Goal: Information Seeking & Learning: Find specific fact

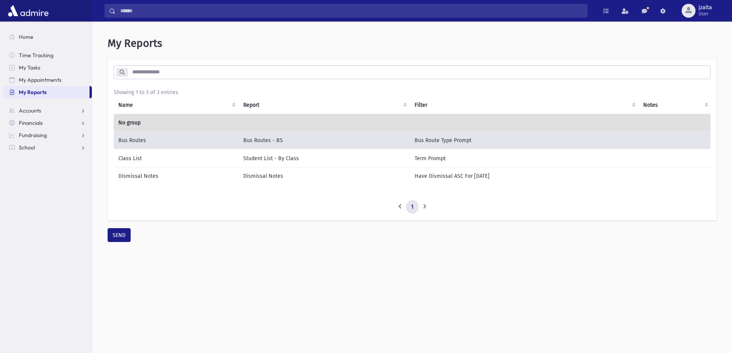
click at [160, 70] on input "search" at bounding box center [418, 72] width 582 height 14
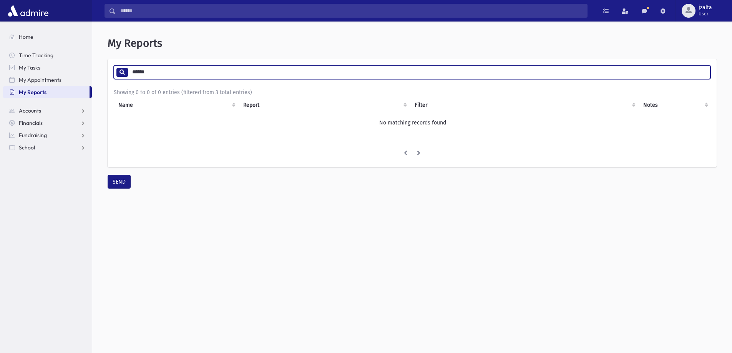
type input "******"
click at [42, 150] on link "School" at bounding box center [47, 147] width 89 height 12
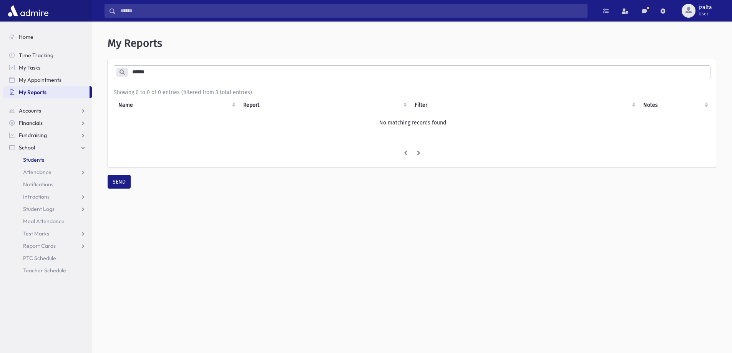
click at [30, 162] on span "Students" at bounding box center [33, 159] width 21 height 7
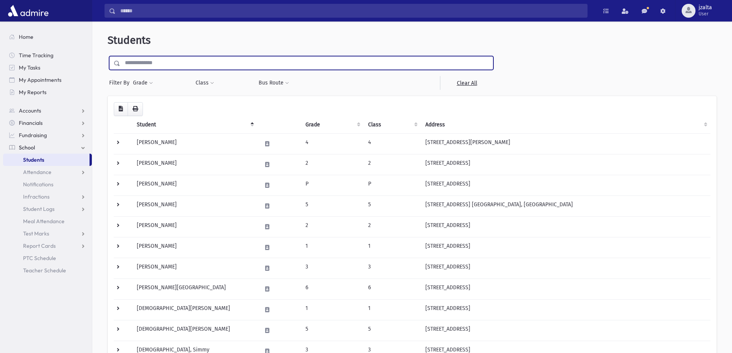
click at [301, 61] on input "text" at bounding box center [306, 63] width 372 height 14
type input "******"
click at [108, 56] on input "submit" at bounding box center [119, 61] width 22 height 10
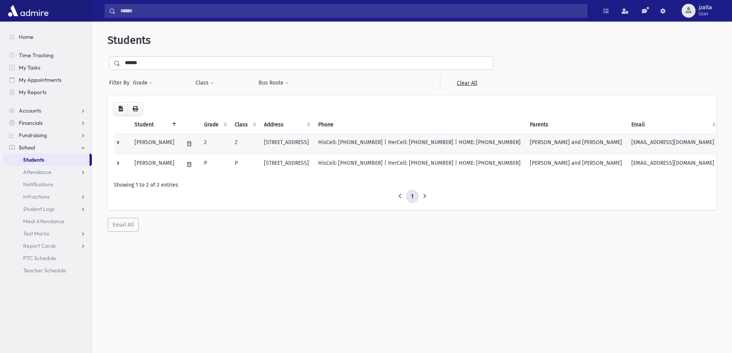
click at [525, 142] on td "HisCell: [PHONE_NUMBER] | HerCell: [PHONE_NUMBER] | HOME: [PHONE_NUMBER]" at bounding box center [419, 143] width 212 height 21
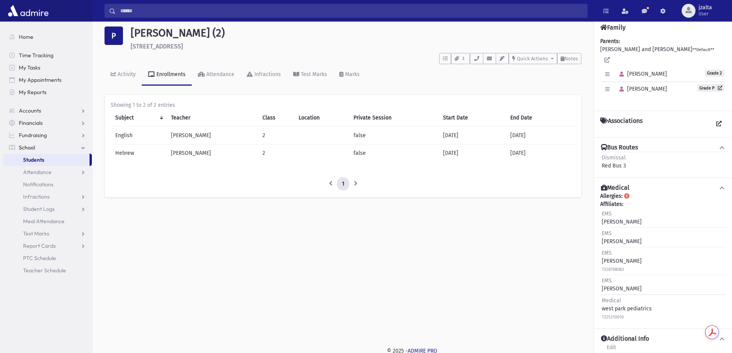
scroll to position [17, 0]
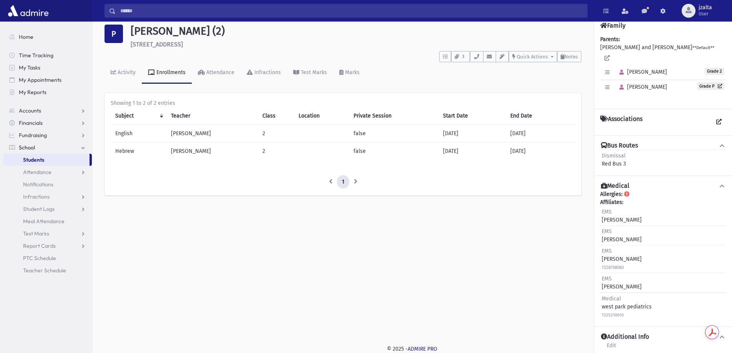
click at [477, 63] on div "Activity Enrollments Attendance Infractions Test Marks Marks" at bounding box center [342, 76] width 477 height 28
click at [477, 60] on button "button" at bounding box center [476, 56] width 13 height 11
drag, startPoint x: 458, startPoint y: 78, endPoint x: 440, endPoint y: 91, distance: 22.2
click at [453, 82] on div "Activity Enrollments Attendance Infractions Test Marks Marks" at bounding box center [342, 76] width 477 height 28
click at [55, 154] on link "Students" at bounding box center [46, 160] width 86 height 12
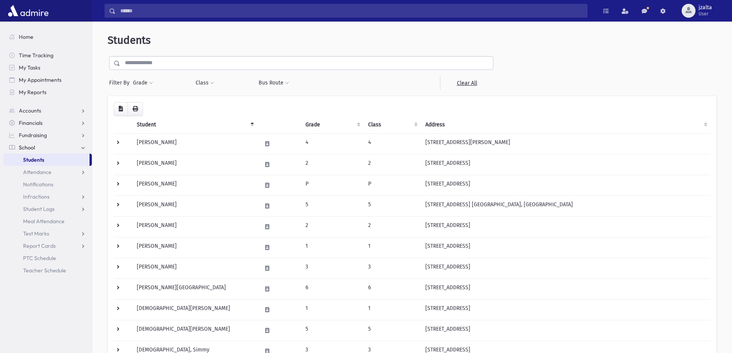
click at [225, 62] on input "text" at bounding box center [306, 63] width 372 height 14
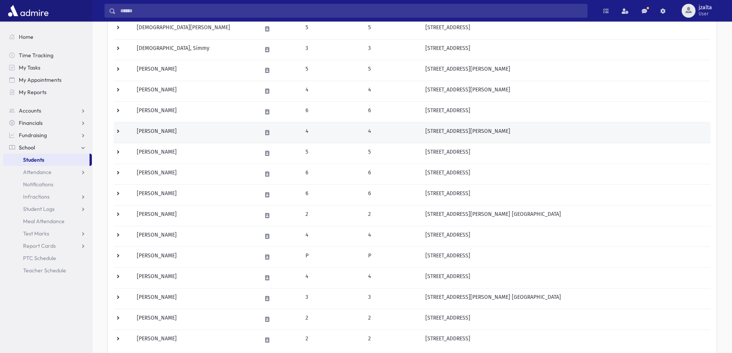
scroll to position [382, 0]
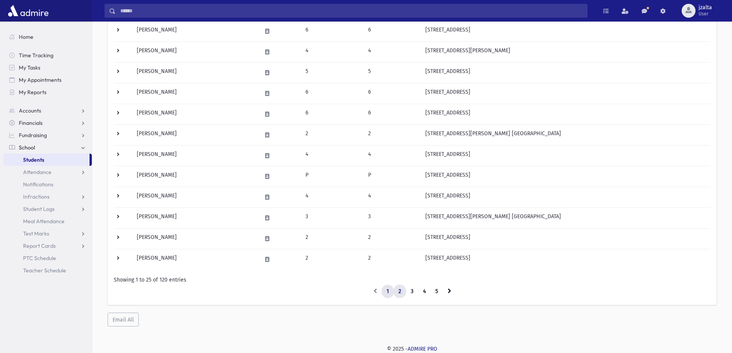
click at [402, 292] on link "2" at bounding box center [399, 292] width 13 height 14
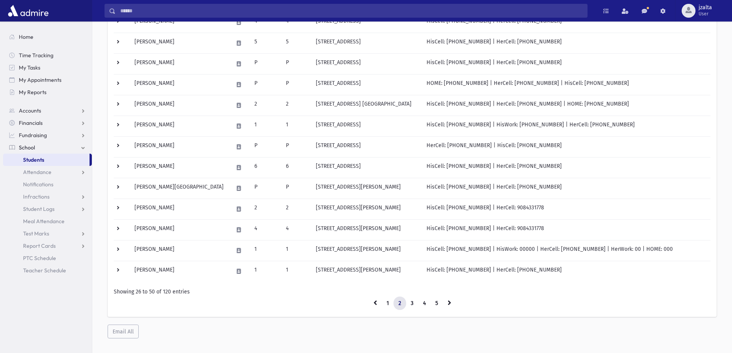
scroll to position [382, 0]
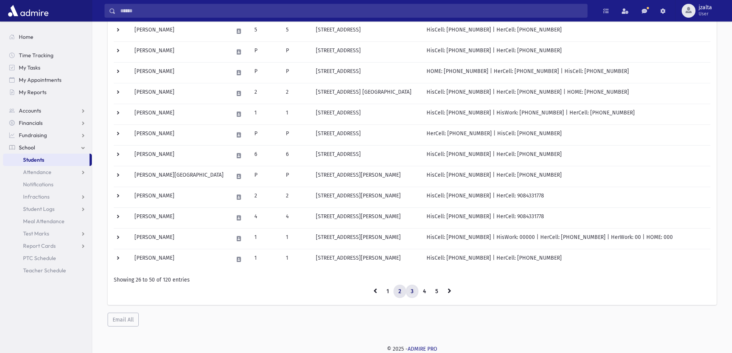
click at [409, 291] on link "3" at bounding box center [412, 292] width 13 height 14
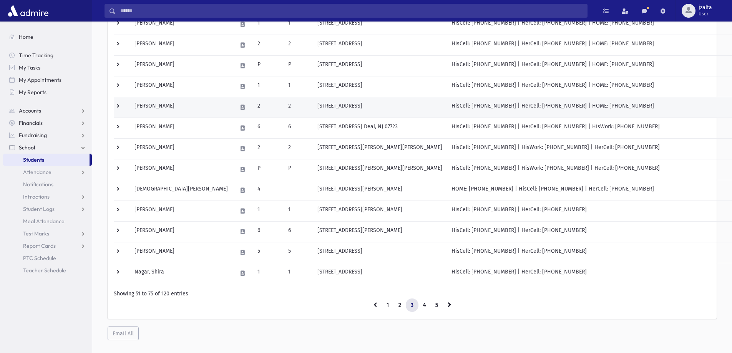
scroll to position [382, 0]
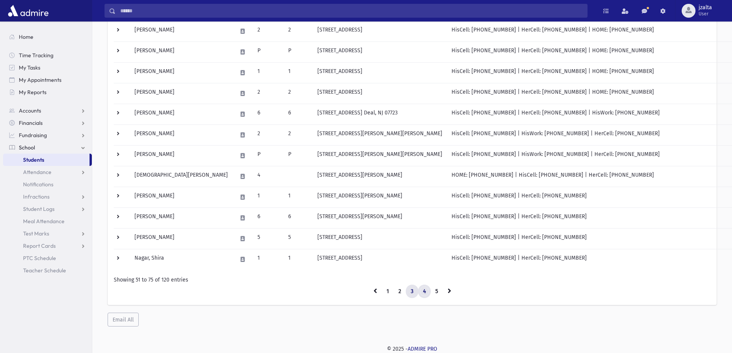
click at [426, 291] on link "4" at bounding box center [424, 292] width 13 height 14
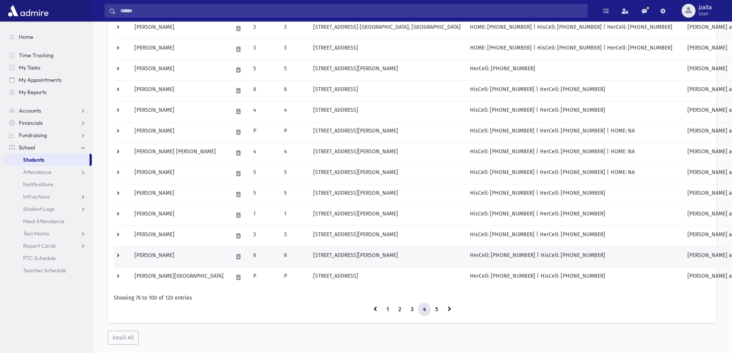
scroll to position [382, 0]
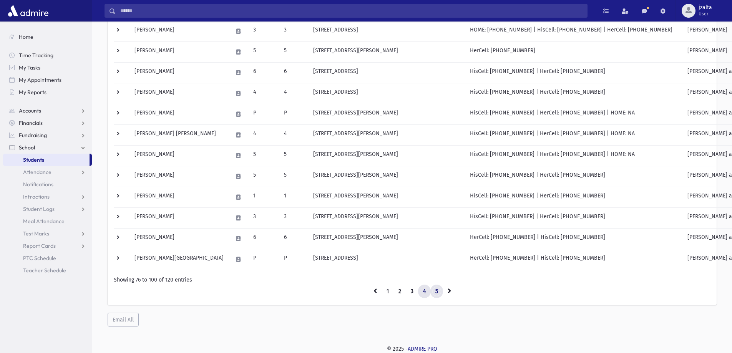
click at [439, 291] on link "5" at bounding box center [436, 292] width 13 height 14
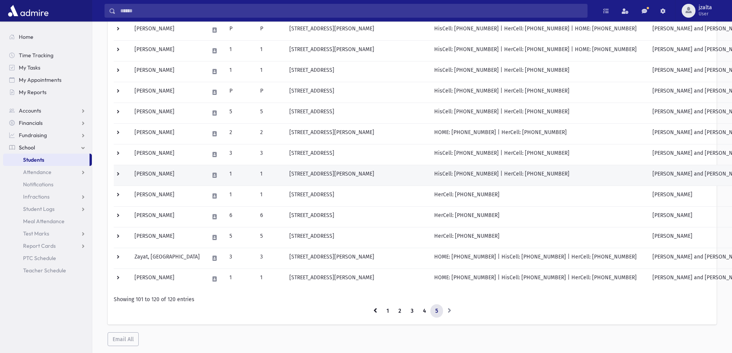
scroll to position [278, 0]
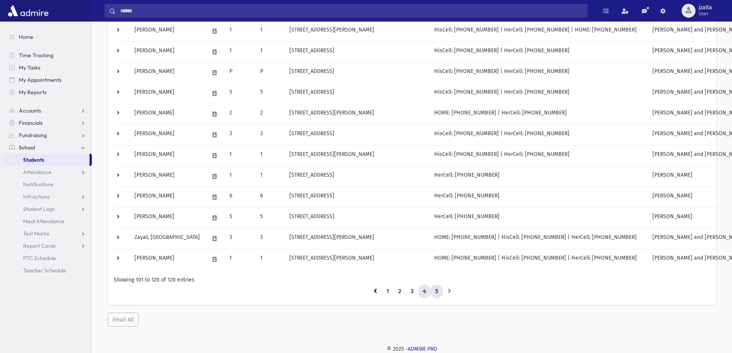
click at [421, 288] on link "4" at bounding box center [424, 292] width 13 height 14
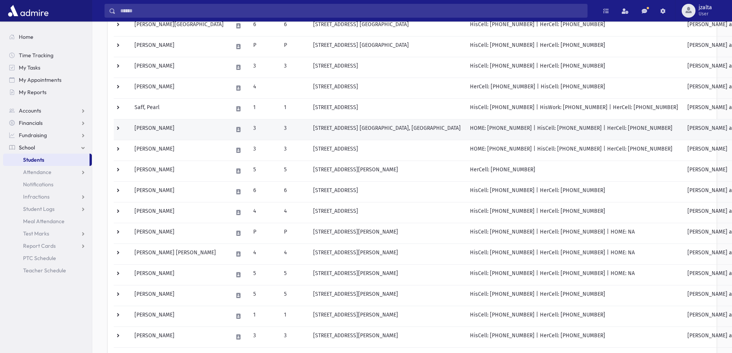
scroll to position [346, 0]
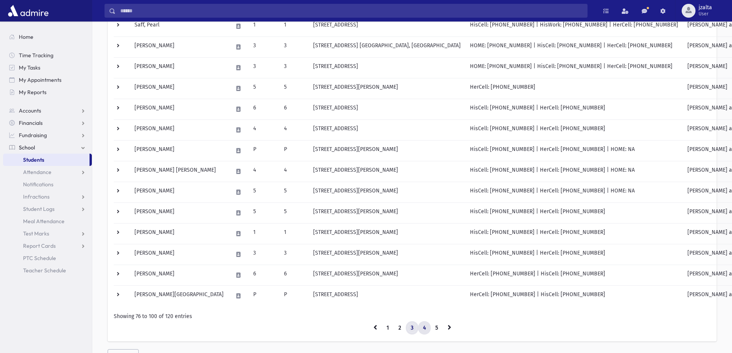
click at [412, 326] on link "3" at bounding box center [412, 328] width 13 height 14
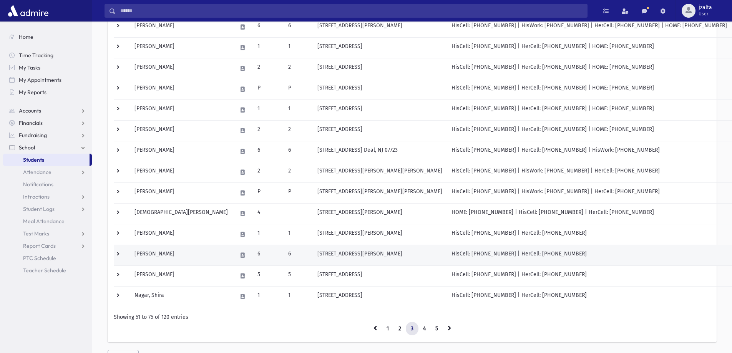
scroll to position [382, 0]
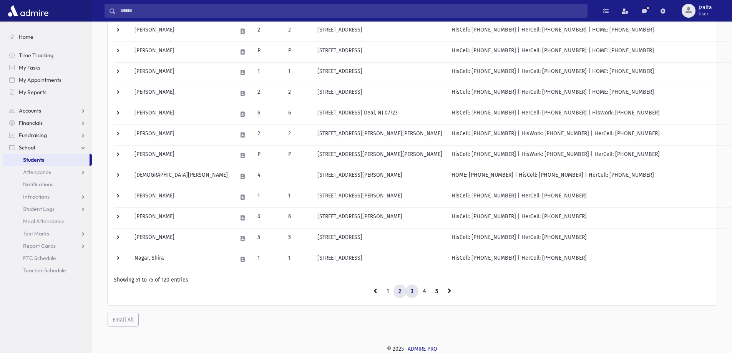
click at [398, 290] on link "2" at bounding box center [399, 292] width 13 height 14
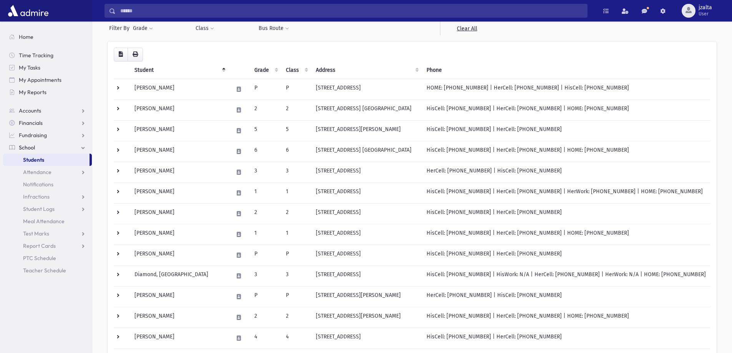
scroll to position [36, 0]
